Goal: Information Seeking & Learning: Learn about a topic

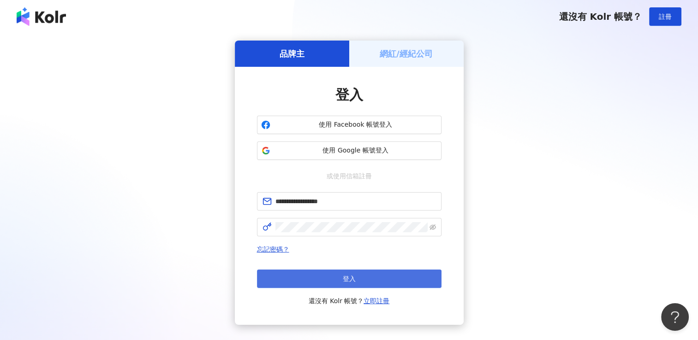
click at [305, 284] on button "登入" at bounding box center [349, 279] width 184 height 18
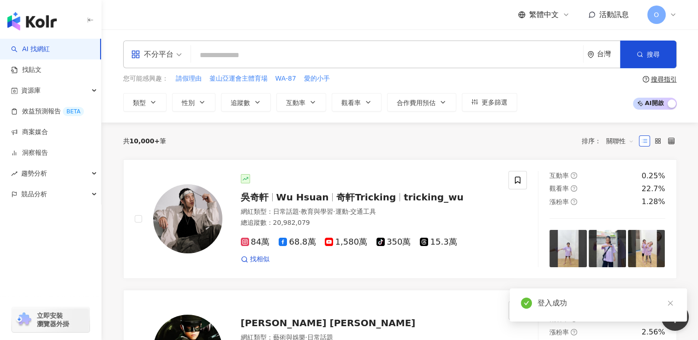
click at [50, 54] on link "AI 找網紅" at bounding box center [30, 49] width 39 height 9
click at [29, 72] on link "找貼文" at bounding box center [26, 69] width 30 height 9
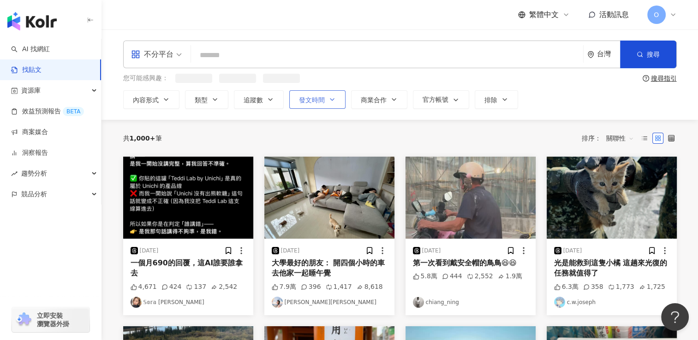
click at [327, 102] on button "發文時間" at bounding box center [317, 99] width 56 height 18
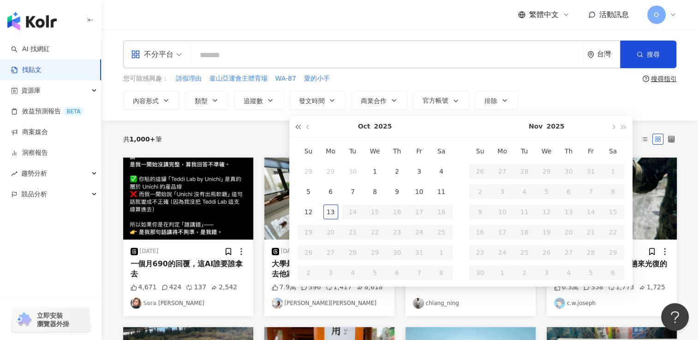
click at [297, 129] on span "button" at bounding box center [298, 127] width 5 height 5
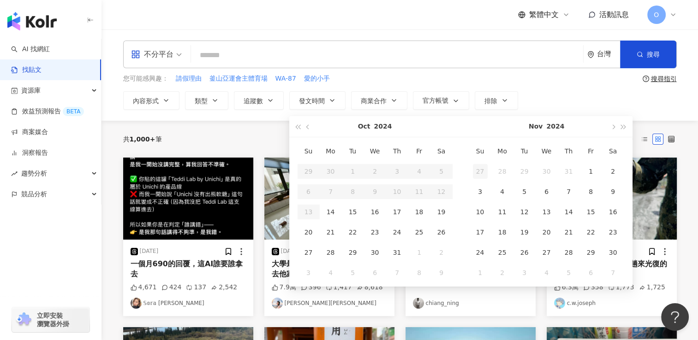
type input "**********"
click at [624, 125] on button "button" at bounding box center [623, 126] width 10 height 21
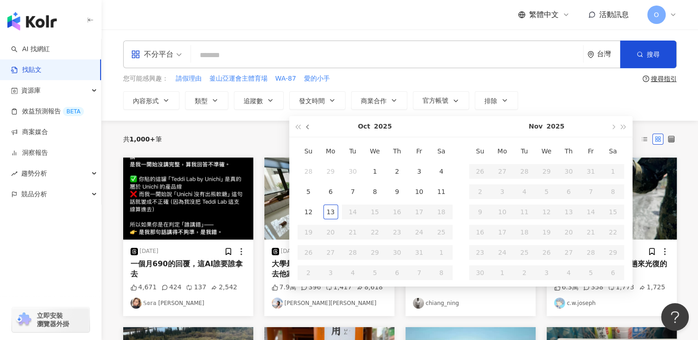
click at [306, 129] on span "button" at bounding box center [308, 127] width 5 height 5
type input "**********"
click at [328, 171] on div "1" at bounding box center [330, 171] width 15 height 15
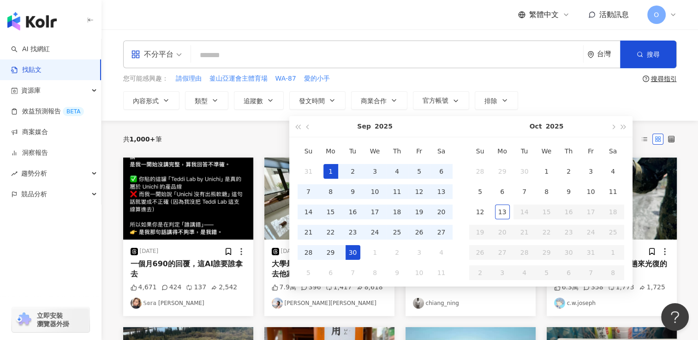
click at [354, 250] on div "30" at bounding box center [352, 252] width 15 height 15
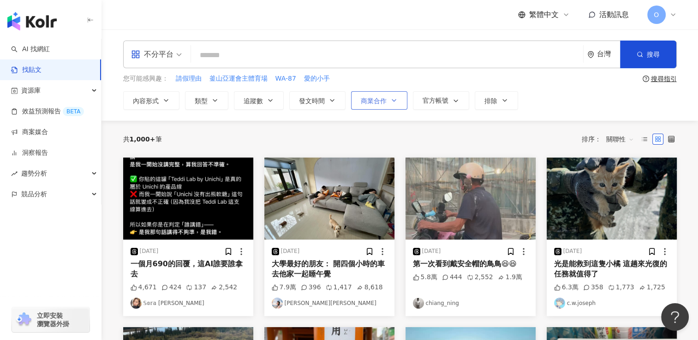
type input "**********"
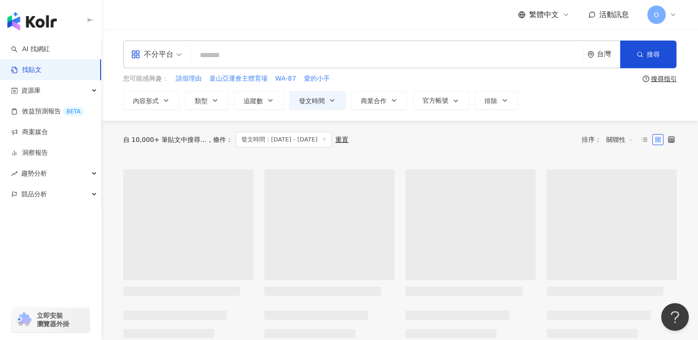
type input "**********"
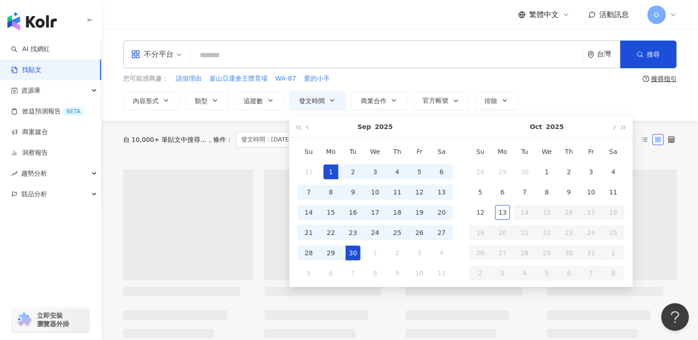
click at [349, 58] on input "search" at bounding box center [387, 55] width 385 height 20
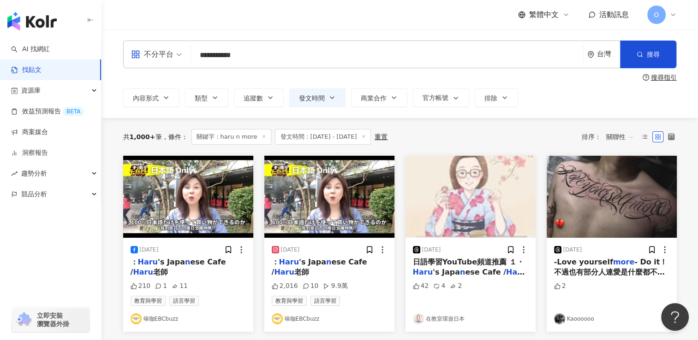
drag, startPoint x: 303, startPoint y: 53, endPoint x: 141, endPoint y: 45, distance: 162.1
click at [141, 45] on div "**********" at bounding box center [399, 55] width 553 height 28
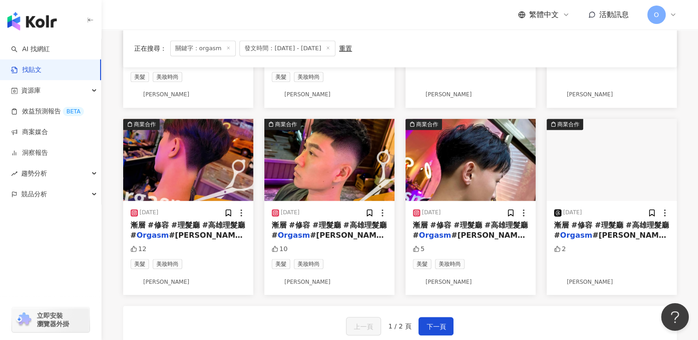
scroll to position [415, 0]
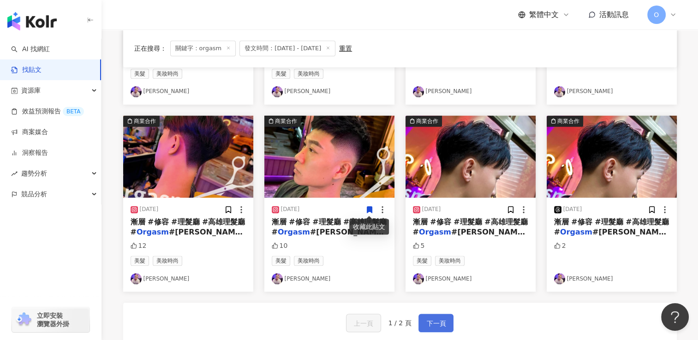
click at [432, 324] on span "下一頁" at bounding box center [435, 323] width 19 height 11
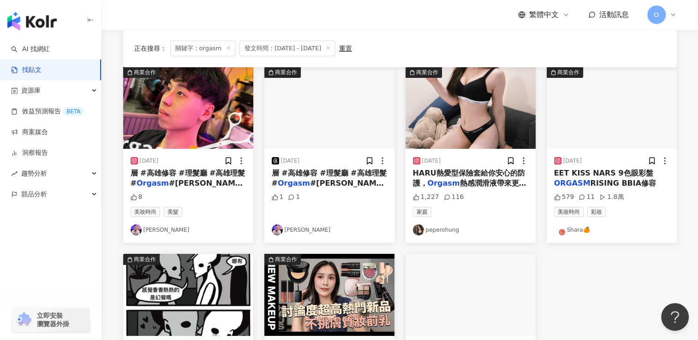
scroll to position [43, 0]
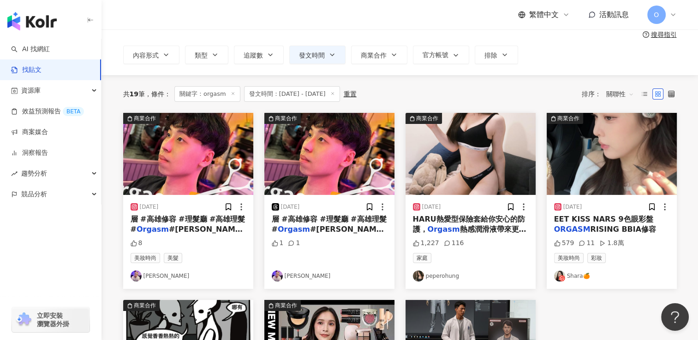
click at [476, 226] on span "熱感潤滑液帶來更順滑、舒適的" at bounding box center [469, 234] width 113 height 19
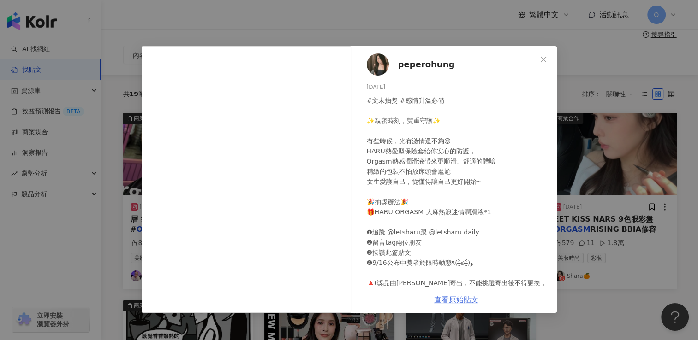
click at [460, 302] on link "查看原始貼文" at bounding box center [456, 300] width 44 height 9
click at [546, 58] on icon "close" at bounding box center [543, 59] width 7 height 7
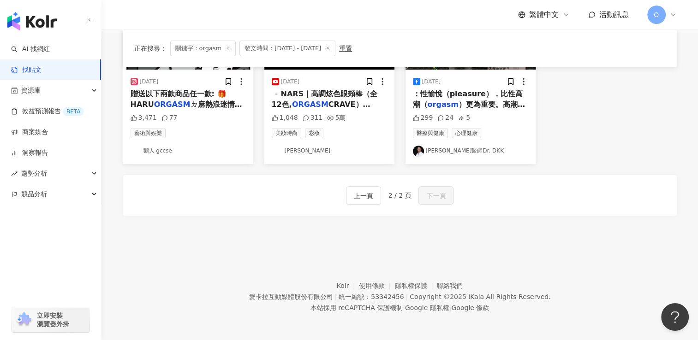
scroll to position [0, 0]
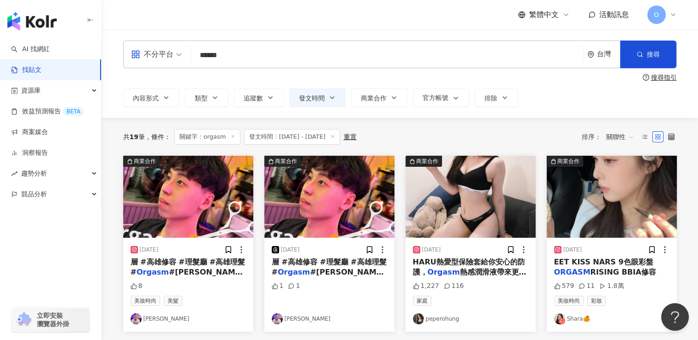
drag, startPoint x: 248, startPoint y: 54, endPoint x: 175, endPoint y: 39, distance: 73.9
click at [175, 39] on div "**********" at bounding box center [399, 74] width 596 height 89
type input "********"
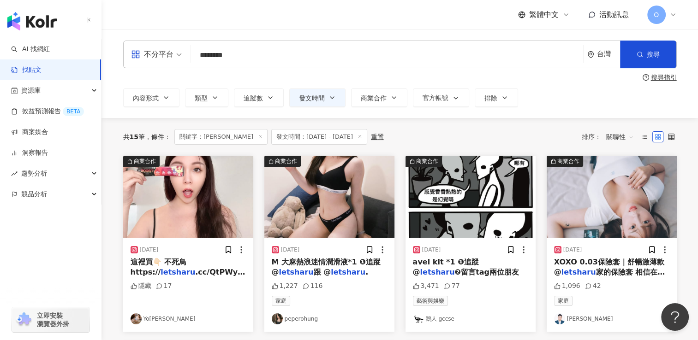
click at [181, 272] on mark "letsharu" at bounding box center [178, 272] width 35 height 9
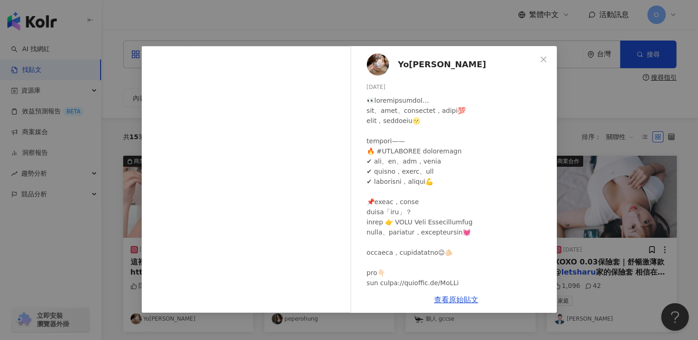
drag, startPoint x: 542, startPoint y: 59, endPoint x: 532, endPoint y: 73, distance: 16.8
click at [542, 59] on icon "close" at bounding box center [543, 59] width 7 height 7
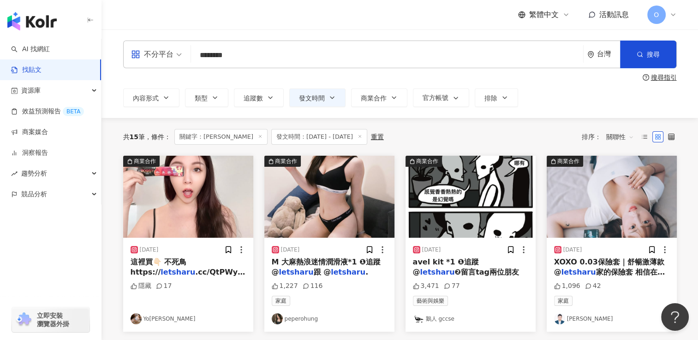
click at [348, 272] on mark "letsharu" at bounding box center [348, 272] width 35 height 9
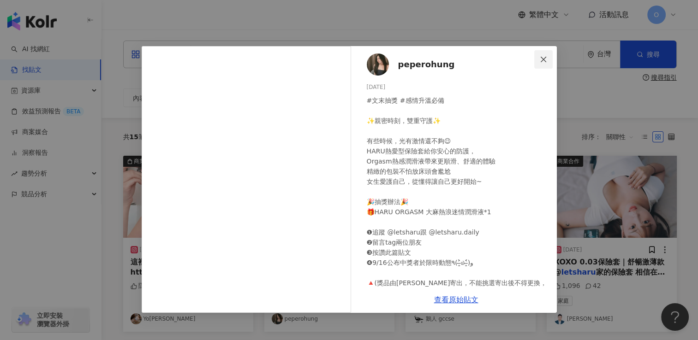
click at [541, 59] on icon "close" at bounding box center [543, 59] width 7 height 7
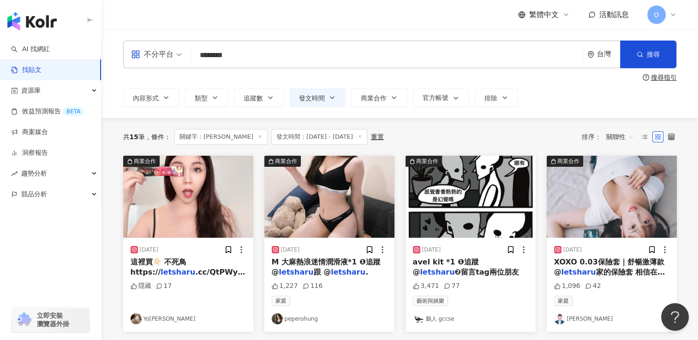
click at [455, 268] on mark "letsharu" at bounding box center [437, 272] width 35 height 9
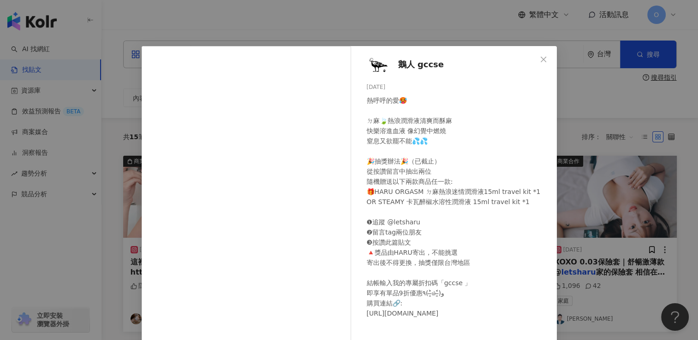
scroll to position [26, 0]
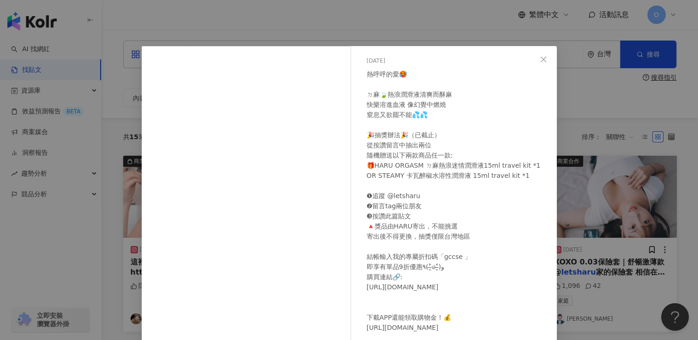
drag, startPoint x: 536, startPoint y: 56, endPoint x: 541, endPoint y: 67, distance: 11.6
click at [540, 57] on icon "close" at bounding box center [543, 59] width 7 height 7
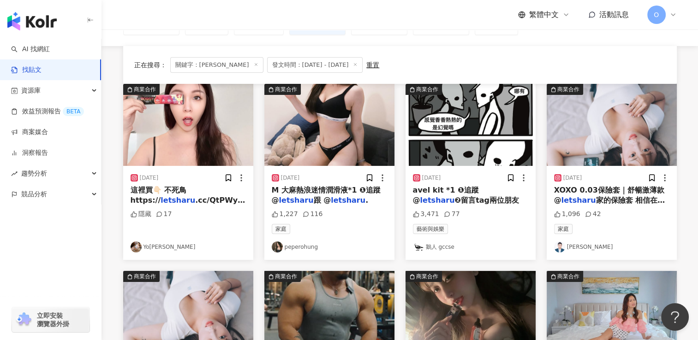
scroll to position [231, 0]
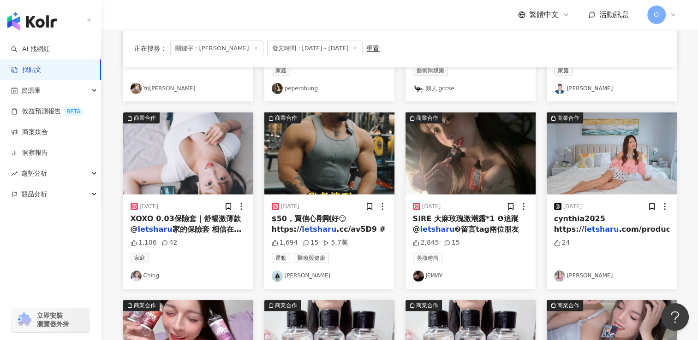
click at [347, 227] on span ".cc/av5D9 #" at bounding box center [360, 229] width 49 height 9
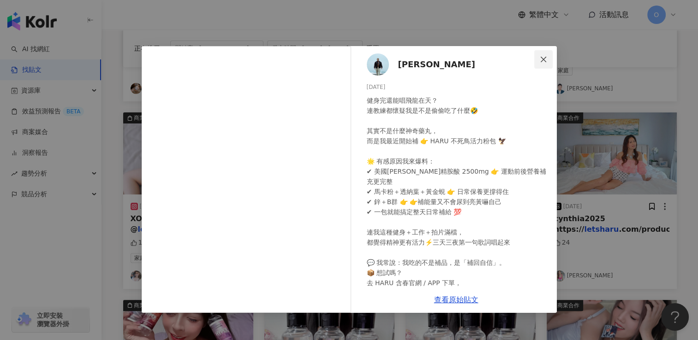
click at [542, 54] on button "Close" at bounding box center [543, 59] width 18 height 18
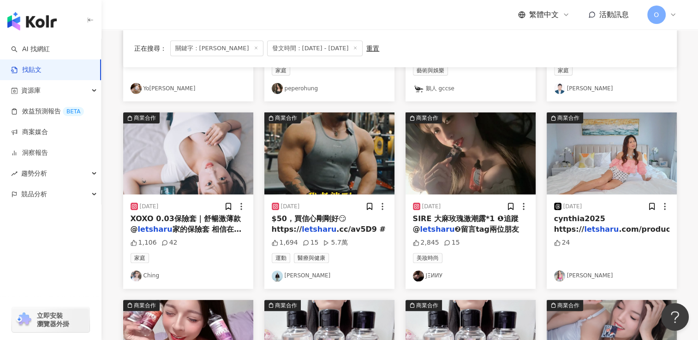
click at [484, 232] on span "❷留言tag兩位朋友" at bounding box center [486, 229] width 64 height 9
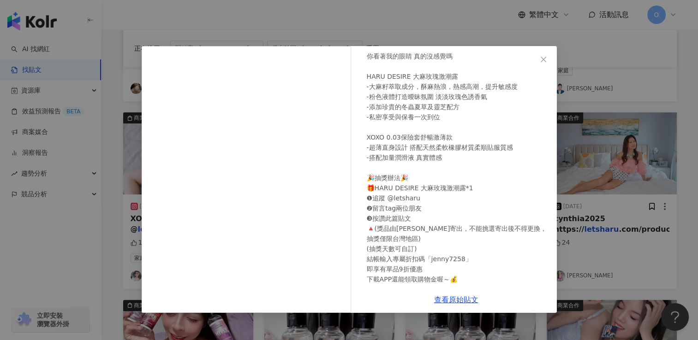
scroll to position [86, 0]
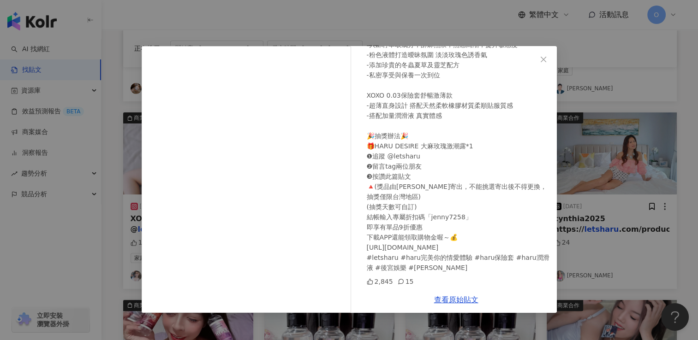
click at [632, 235] on div "JΞИИУ [DATE] 你看著我的眼睛 真的沒感覺嗎 HARU DESIRE 大麻玫瑰激潮露 -大麻籽萃取成分，酥麻熱浪，熱感高潮，提升敏感度 -粉色液體打…" at bounding box center [349, 170] width 698 height 340
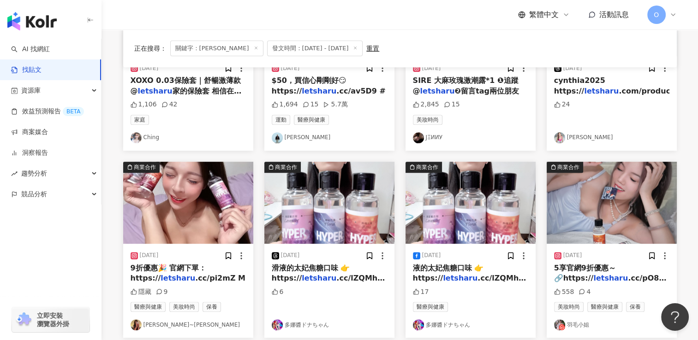
scroll to position [277, 0]
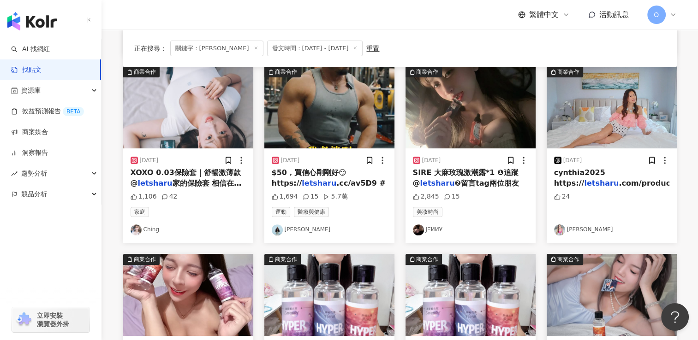
click at [603, 185] on mark "letsharu" at bounding box center [601, 183] width 35 height 9
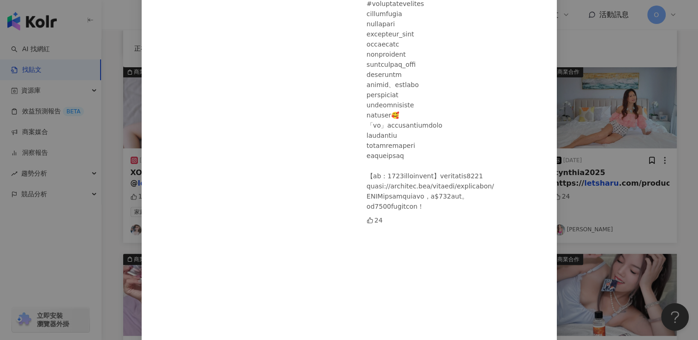
scroll to position [231, 0]
click at [584, 211] on div "[PERSON_NAME] [DATE] 24 查看原始貼文" at bounding box center [349, 170] width 698 height 340
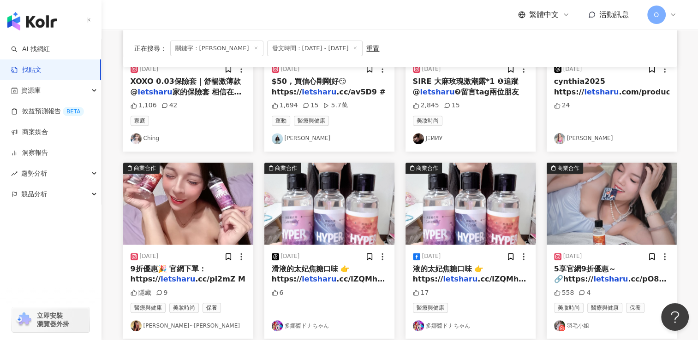
scroll to position [369, 0]
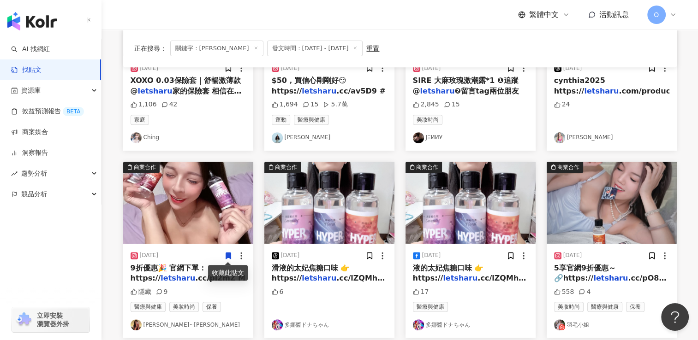
click at [182, 271] on span "9折優惠🎉 官網下單：https://" at bounding box center [169, 273] width 76 height 19
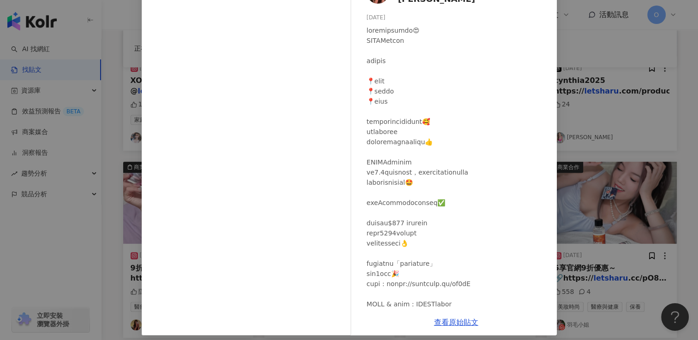
scroll to position [80, 0]
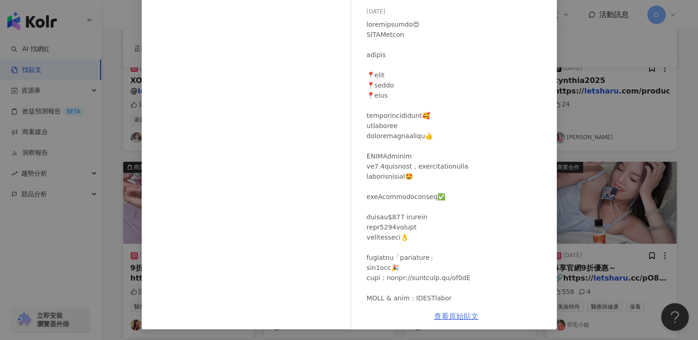
click at [442, 315] on link "查看原始貼文" at bounding box center [456, 316] width 44 height 9
click at [615, 94] on div "[PERSON_NAME]~[PERSON_NAME][DATE] 隱藏 9 查看原始貼文" at bounding box center [349, 170] width 698 height 340
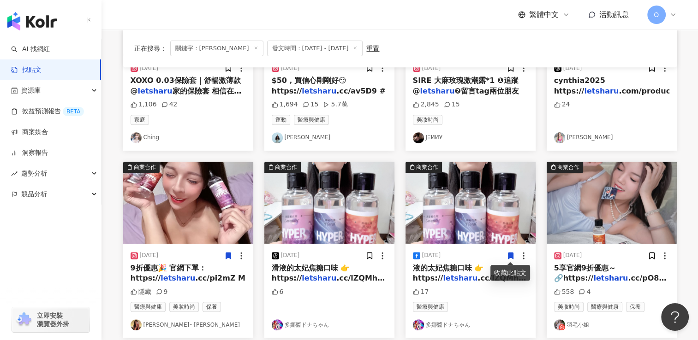
click at [347, 275] on span ".cc/lZQMh MO" at bounding box center [328, 283] width 113 height 19
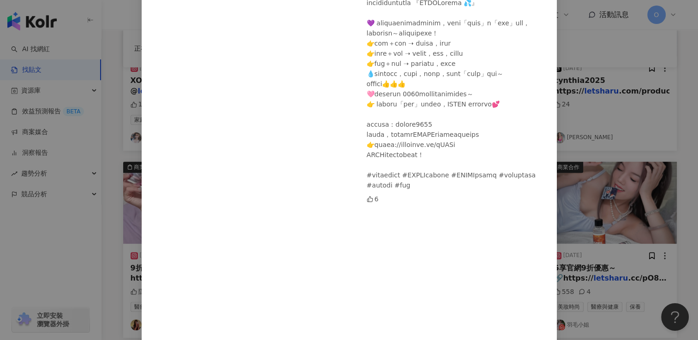
scroll to position [242, 0]
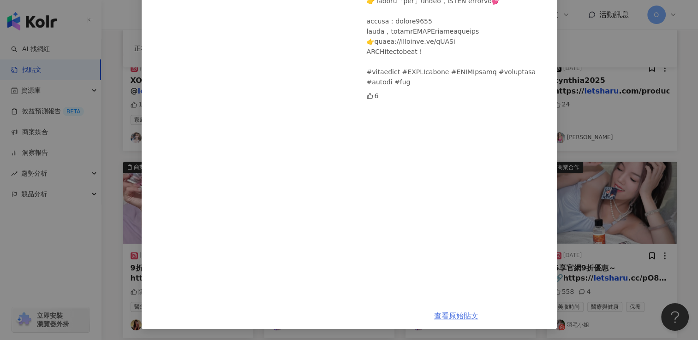
click at [457, 321] on link "查看原始貼文" at bounding box center [456, 316] width 44 height 9
click at [620, 88] on div "多娜醬ドナちゃん [DATE] 6 查看原始貼文" at bounding box center [349, 170] width 698 height 340
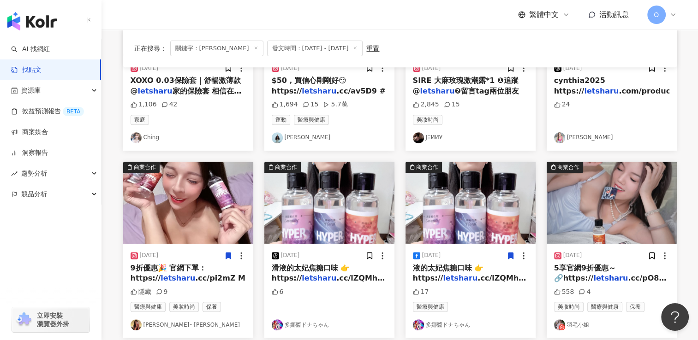
click at [509, 279] on span ".cc/lZQMh MO" at bounding box center [469, 283] width 113 height 19
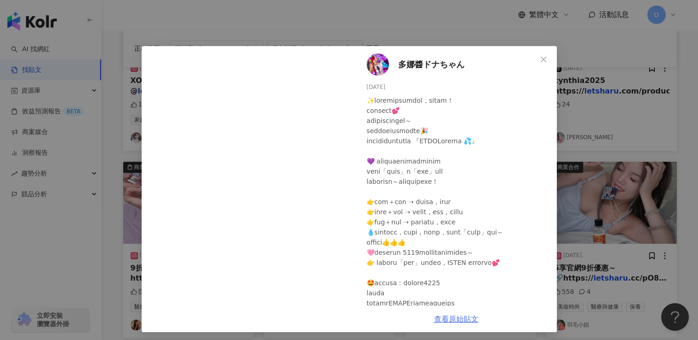
click at [460, 320] on link "查看原始貼文" at bounding box center [456, 319] width 44 height 9
click at [540, 59] on icon "close" at bounding box center [543, 59] width 7 height 7
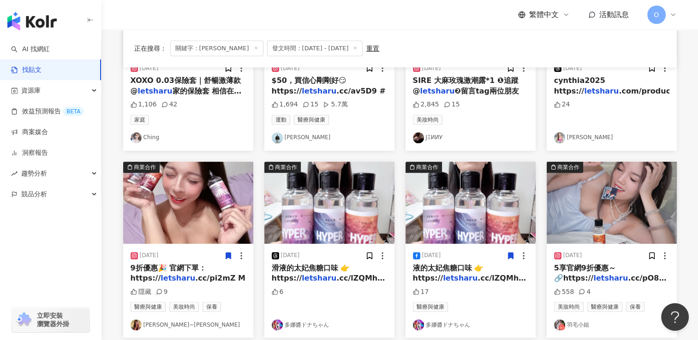
click at [609, 267] on span "5享官網9折優惠～ 🔗https://" at bounding box center [585, 273] width 62 height 19
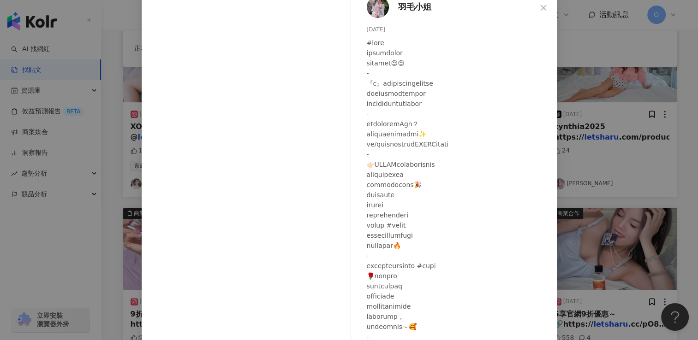
scroll to position [91, 0]
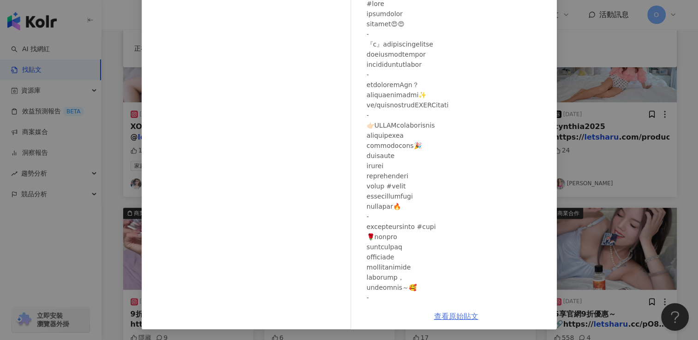
click at [450, 315] on link "查看原始貼文" at bounding box center [456, 316] width 44 height 9
click at [612, 45] on div "羽毛小姐 [DATE] 558 4 查看原始貼文" at bounding box center [349, 170] width 698 height 340
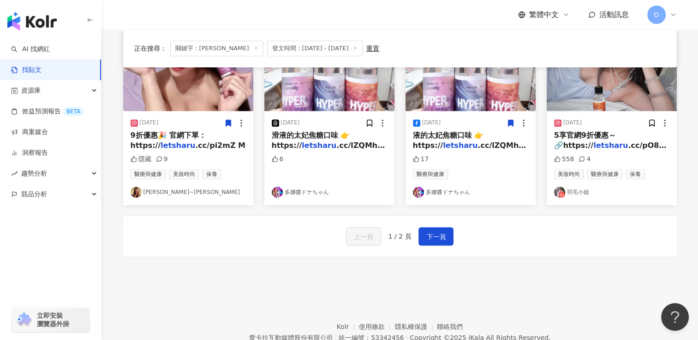
scroll to position [543, 0]
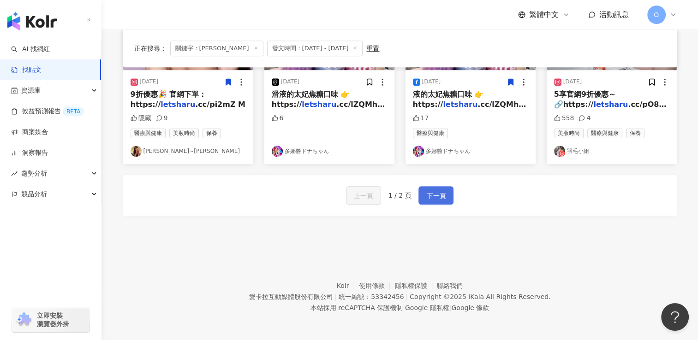
click at [447, 191] on button "下一頁" at bounding box center [435, 195] width 35 height 18
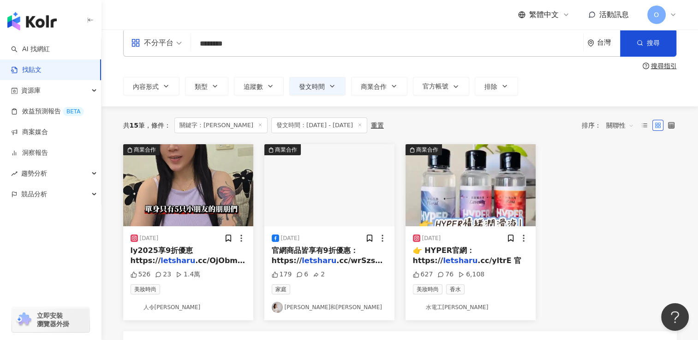
scroll to position [0, 0]
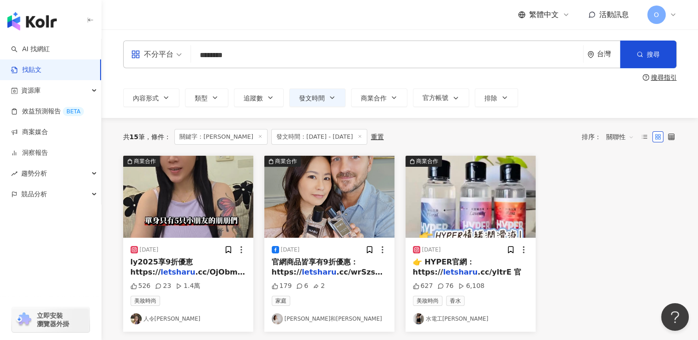
click at [198, 274] on span ".cc/OjObm M" at bounding box center [188, 277] width 114 height 19
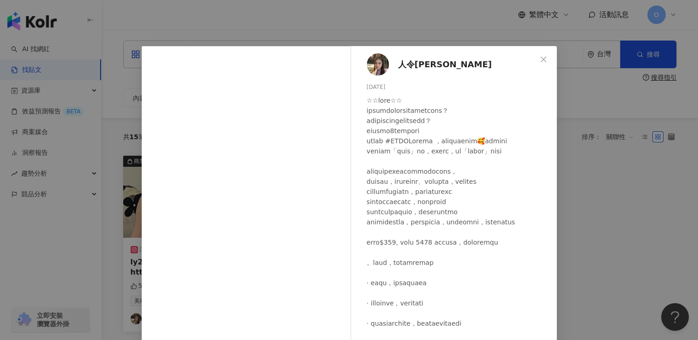
scroll to position [74, 0]
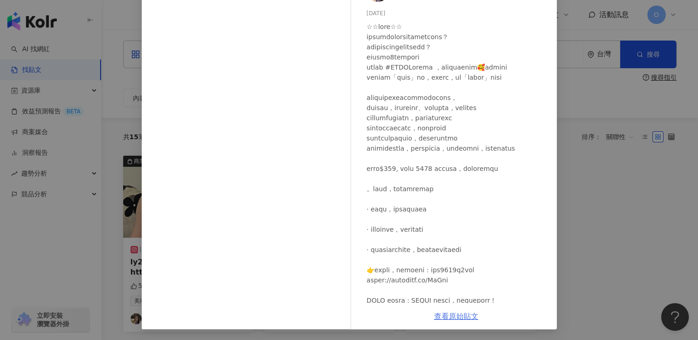
click at [459, 314] on link "查看原始貼文" at bounding box center [456, 316] width 44 height 9
click at [609, 96] on div "人令伶 [DATE] 526 23 1.4萬 查看原始貼文" at bounding box center [349, 170] width 698 height 340
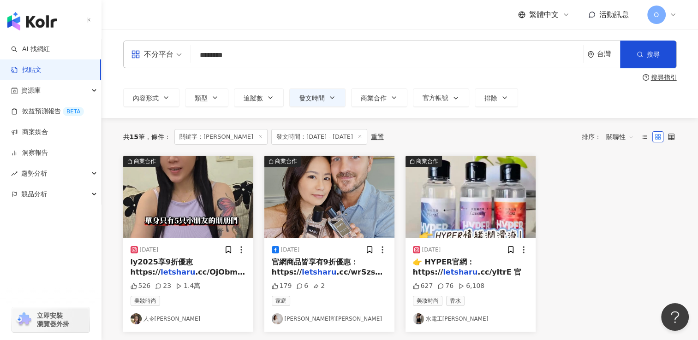
click at [352, 273] on span ".cc/wrSzs ✅" at bounding box center [327, 277] width 111 height 19
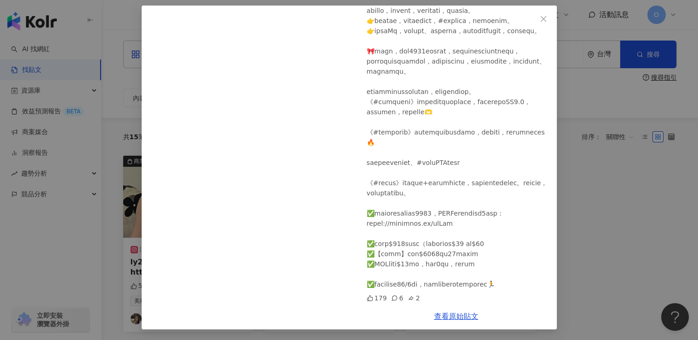
scroll to position [231, 0]
click at [653, 179] on div "[PERSON_NAME]和[PERSON_NAME] [DATE] 179 6 2 查看原始貼文" at bounding box center [349, 170] width 698 height 340
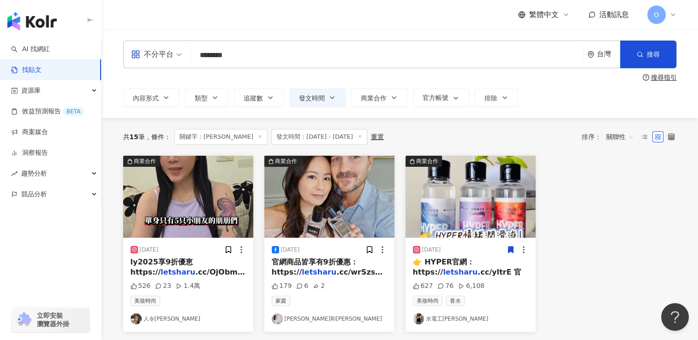
click at [507, 255] on span at bounding box center [510, 250] width 8 height 10
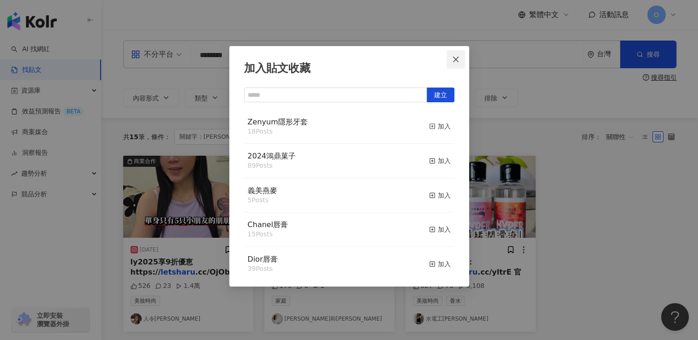
click at [452, 55] on button "Close" at bounding box center [455, 59] width 18 height 18
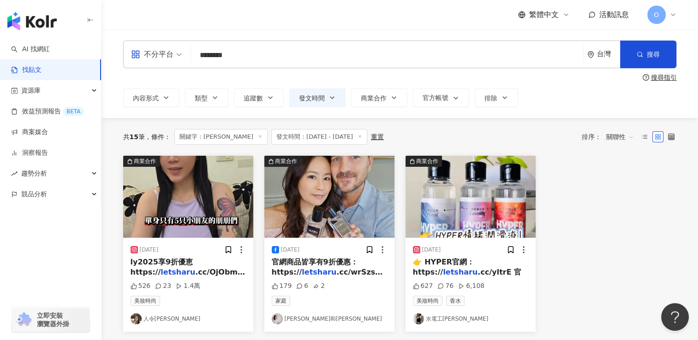
click at [482, 187] on img "button" at bounding box center [470, 197] width 130 height 82
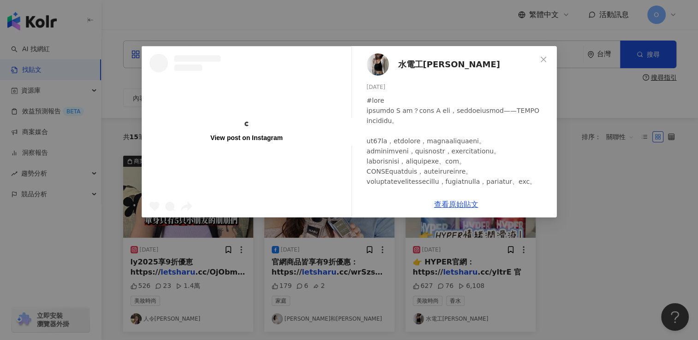
click at [459, 213] on div "水電工[PERSON_NAME] [DATE] 627 76 6,108 查看原始貼文" at bounding box center [456, 132] width 201 height 172
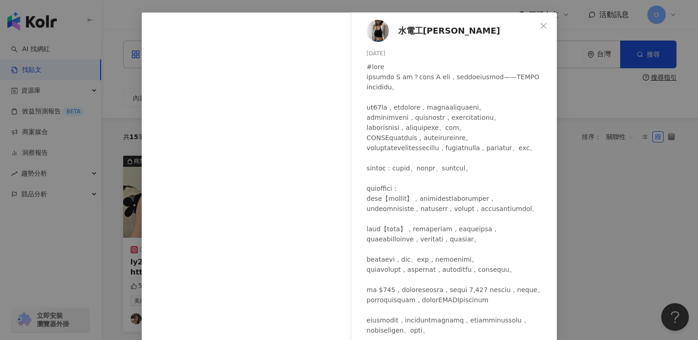
scroll to position [74, 0]
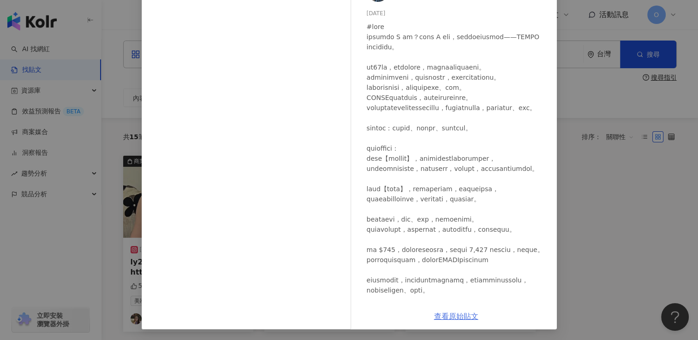
click at [462, 316] on link "查看原始貼文" at bounding box center [456, 316] width 44 height 9
